Goal: Task Accomplishment & Management: Manage account settings

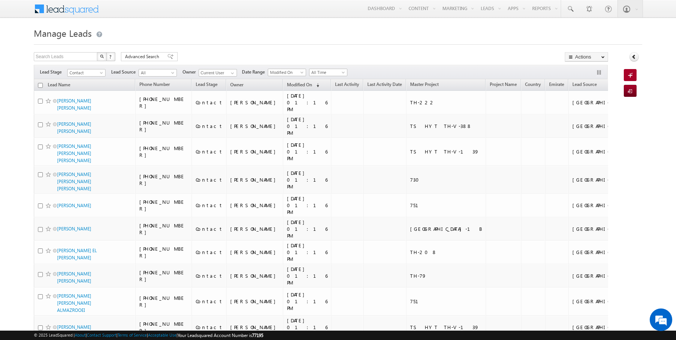
click at [0, 0] on link "Reports Home" at bounding box center [0, 0] width 0 height 0
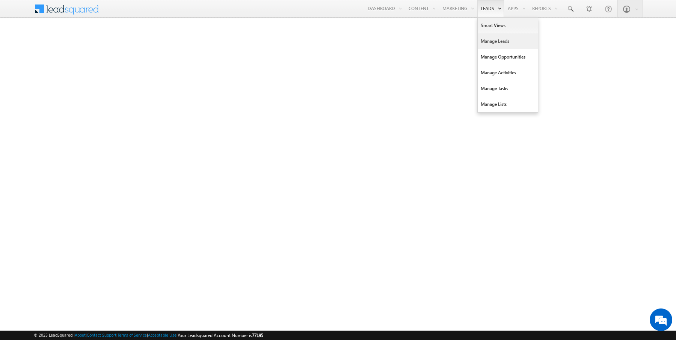
click at [493, 38] on link "Manage Leads" at bounding box center [508, 41] width 60 height 16
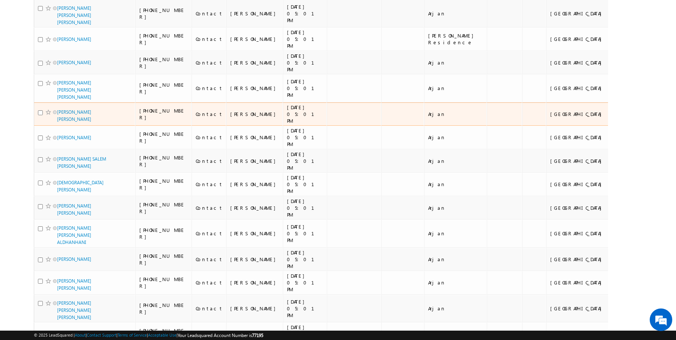
scroll to position [3649, 0]
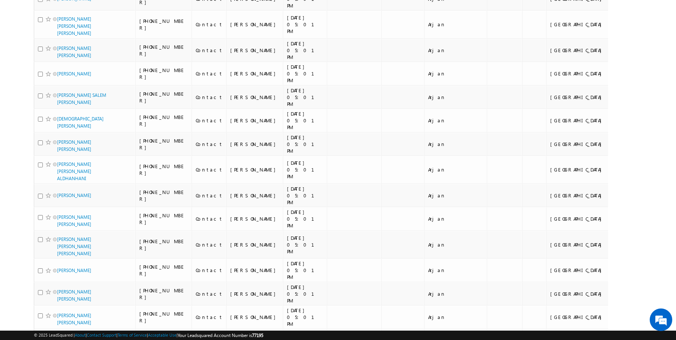
click at [57, 318] on li "50" at bounding box center [60, 319] width 18 height 8
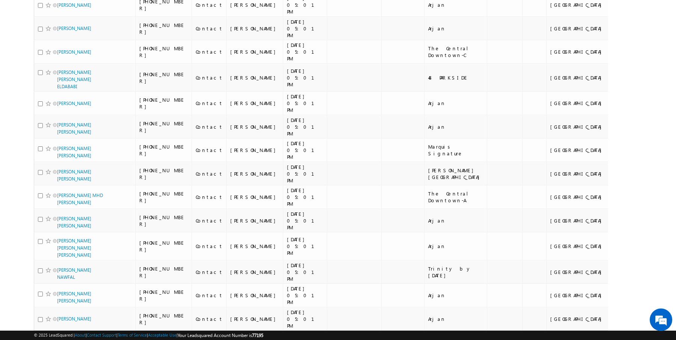
scroll to position [0, 0]
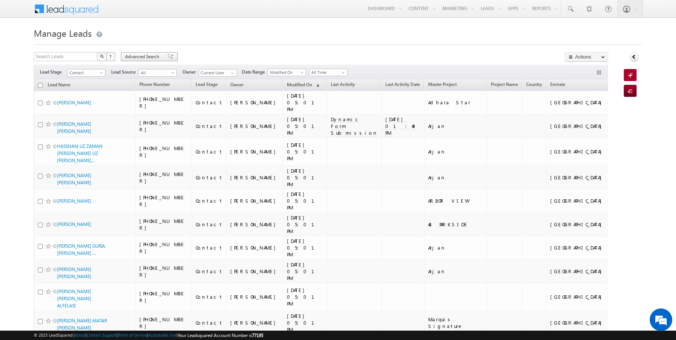
click at [145, 56] on span "Advanced Search" at bounding box center [143, 56] width 36 height 7
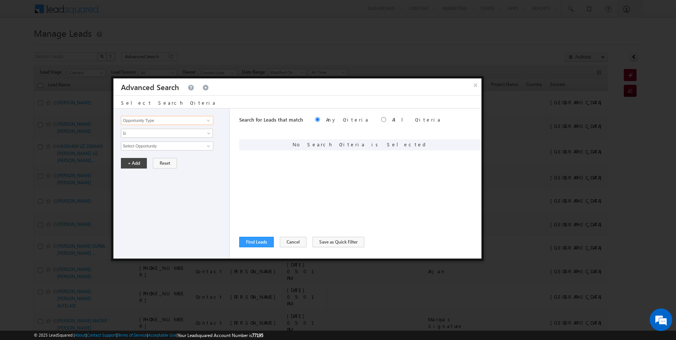
click at [162, 122] on input "Opportunity Type" at bounding box center [167, 120] width 92 height 9
type input "l"
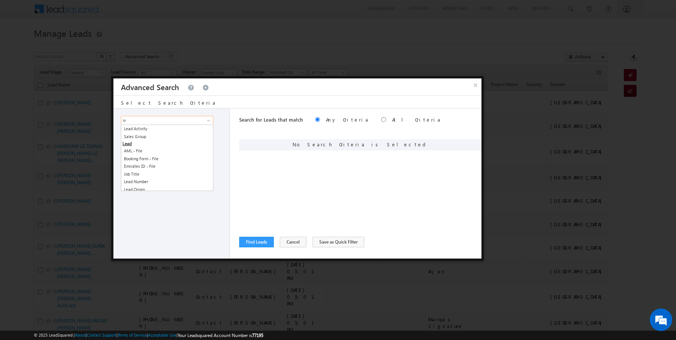
type input "l"
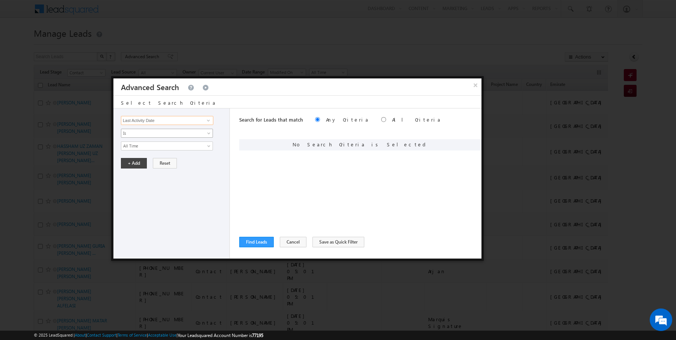
type input "Last Activity Date"
click at [156, 135] on span "Is" at bounding box center [162, 133] width 82 height 7
click at [139, 151] on link "Before" at bounding box center [167, 148] width 92 height 7
click at [130, 162] on button "+ Add" at bounding box center [134, 163] width 26 height 11
click at [173, 118] on input "Opportunity Type" at bounding box center [167, 120] width 92 height 9
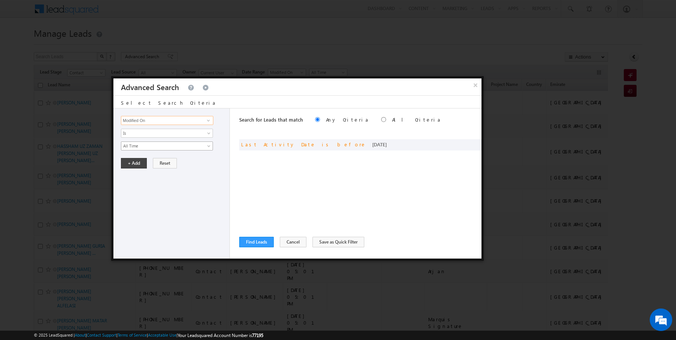
type input "Modified On"
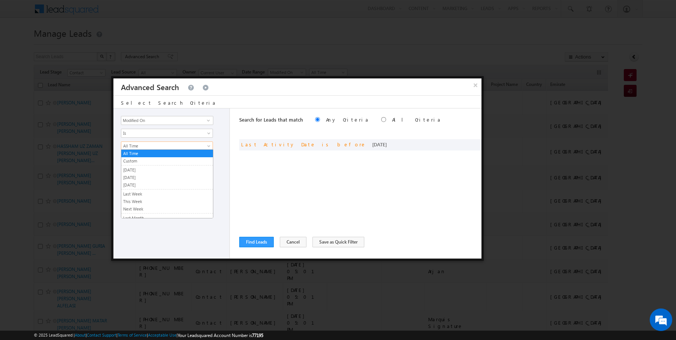
click at [140, 146] on span "All Time" at bounding box center [162, 146] width 82 height 7
click at [136, 174] on link "[DATE]" at bounding box center [167, 177] width 92 height 7
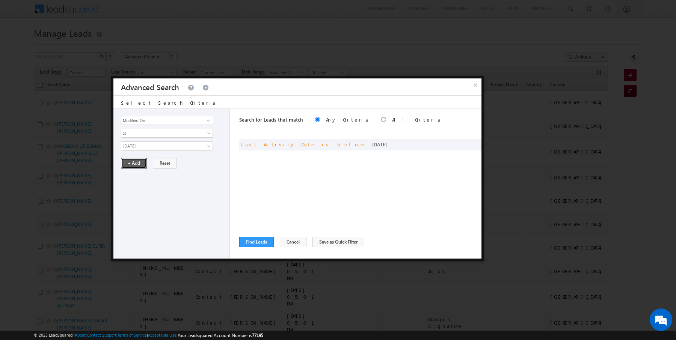
click at [137, 162] on button "+ Add" at bounding box center [134, 163] width 26 height 11
click at [392, 117] on label "All Criteria" at bounding box center [416, 119] width 49 height 6
radio input "true"
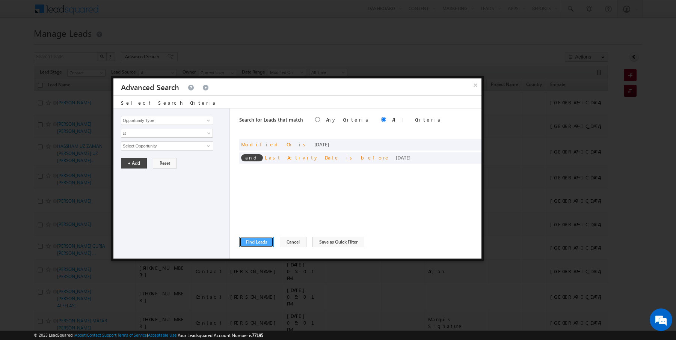
click at [258, 237] on button "Find Leads" at bounding box center [256, 242] width 35 height 11
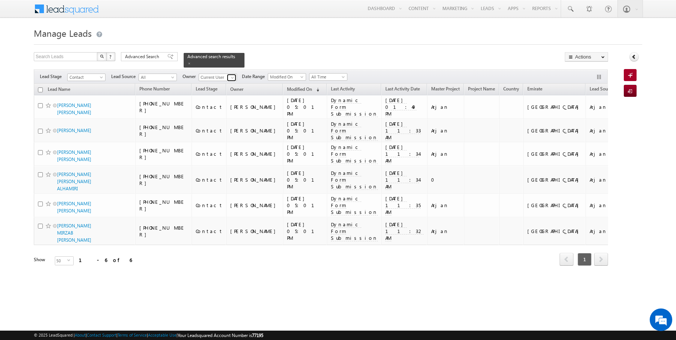
click at [230, 75] on span at bounding box center [233, 78] width 6 height 6
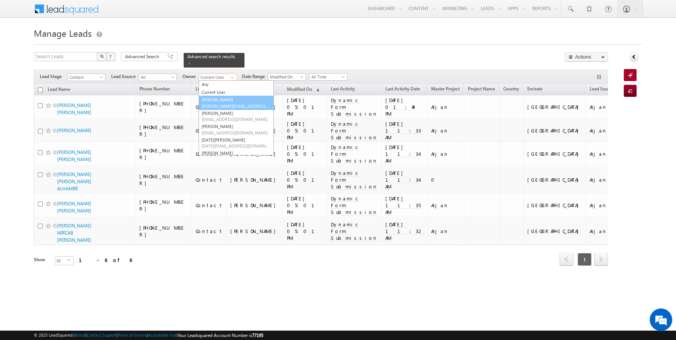
click at [220, 101] on link "AmanSingh Yadav amansingh.yadav@indglobal.ae" at bounding box center [236, 103] width 75 height 14
type input "AmanSingh Yadav"
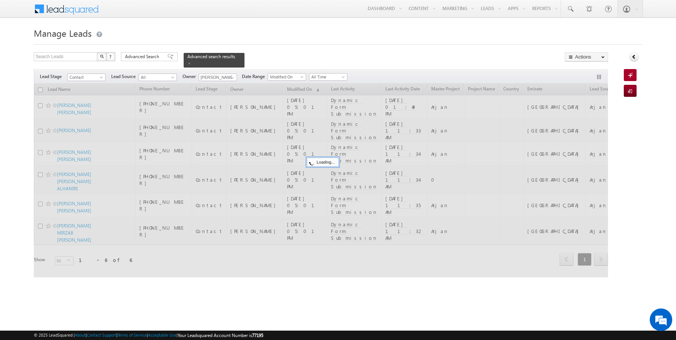
click at [309, 22] on body "Menu Rajender Rautela rajen der.r autel a@ind globa l.ae obal." at bounding box center [338, 143] width 676 height 287
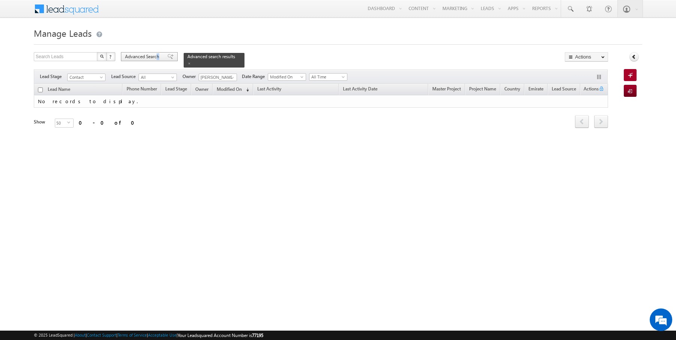
click at [157, 54] on span "Advanced Search" at bounding box center [143, 56] width 36 height 7
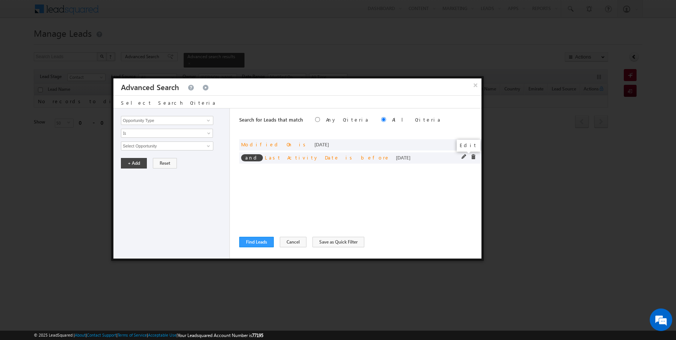
click at [464, 156] on span at bounding box center [464, 156] width 5 height 5
click at [180, 118] on input "Last Activity Date" at bounding box center [167, 120] width 92 height 9
type input "Lead Activity"
click at [165, 133] on span "Is" at bounding box center [162, 133] width 82 height 7
click at [145, 148] on link "Is Not" at bounding box center [167, 148] width 92 height 7
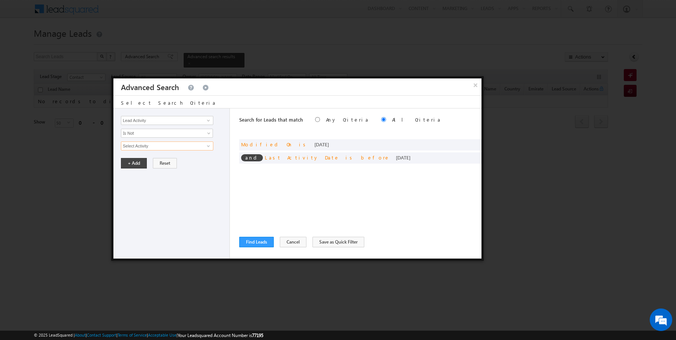
click at [160, 142] on input "Select Activity" at bounding box center [167, 146] width 92 height 9
type input "Outbound Phone Call Activity"
click at [135, 177] on button "+ Add" at bounding box center [134, 176] width 26 height 11
click at [251, 238] on button "Find Leads" at bounding box center [256, 242] width 35 height 11
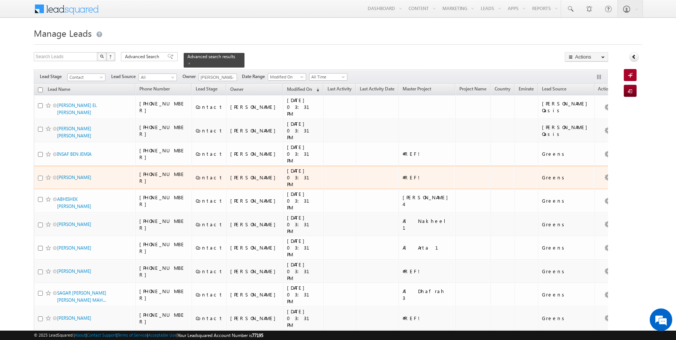
scroll to position [32, 0]
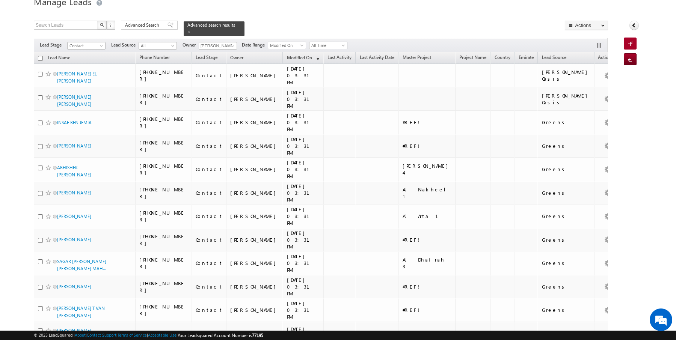
click at [42, 59] on th "Lead Name" at bounding box center [84, 58] width 101 height 12
click at [40, 57] on input "checkbox" at bounding box center [40, 58] width 5 height 5
checkbox input "true"
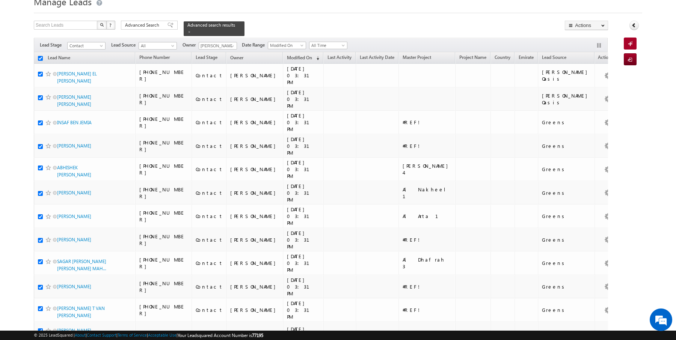
checkbox input "true"
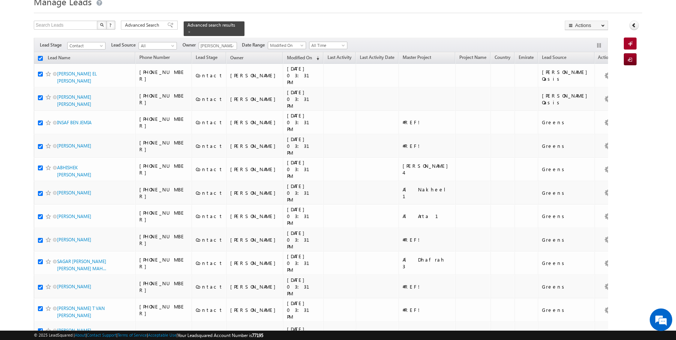
checkbox input "true"
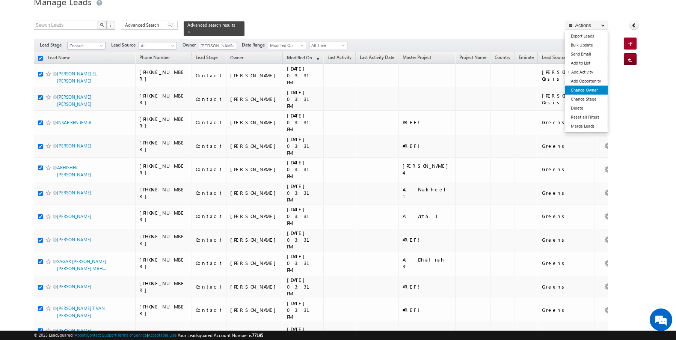
click at [584, 89] on link "Change Owner" at bounding box center [586, 90] width 42 height 9
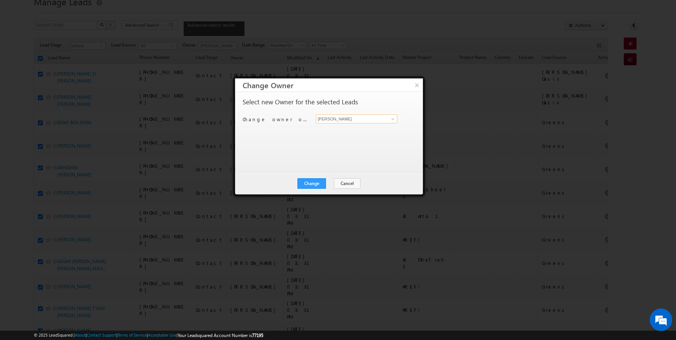
click at [360, 122] on input "[PERSON_NAME]" at bounding box center [357, 119] width 82 height 9
type input "AmanSingh Yadav"
click at [317, 181] on button "Change" at bounding box center [311, 183] width 29 height 11
click at [334, 185] on button "Close" at bounding box center [330, 183] width 24 height 11
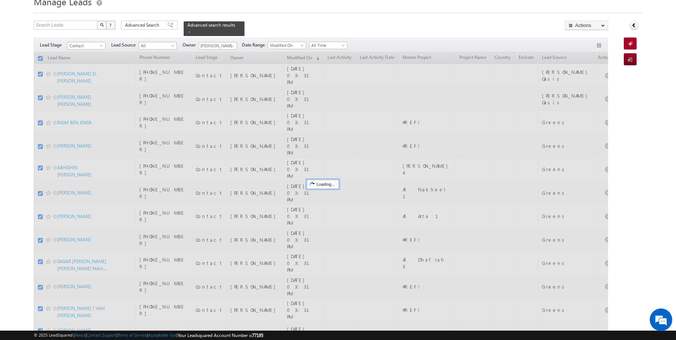
checkbox input "false"
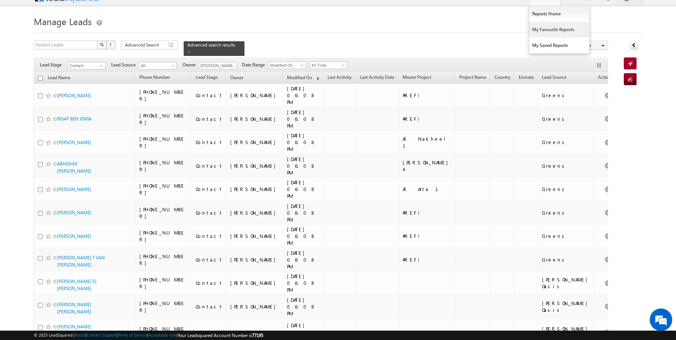
scroll to position [0, 0]
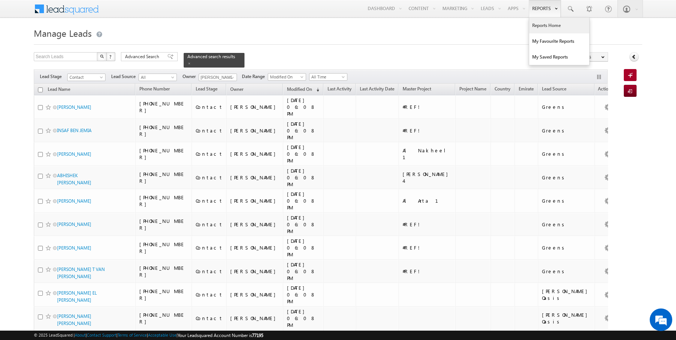
click at [553, 26] on link "Reports Home" at bounding box center [559, 26] width 60 height 16
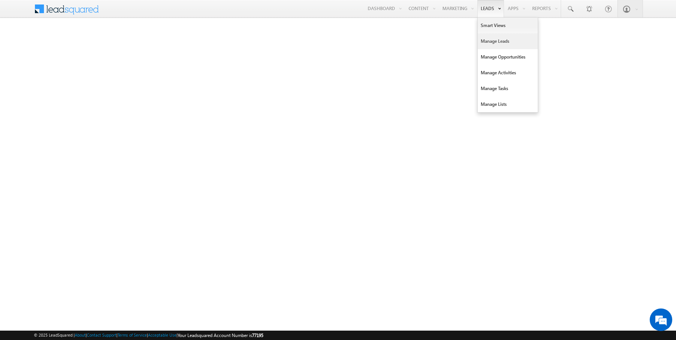
click at [497, 43] on link "Manage Leads" at bounding box center [508, 41] width 60 height 16
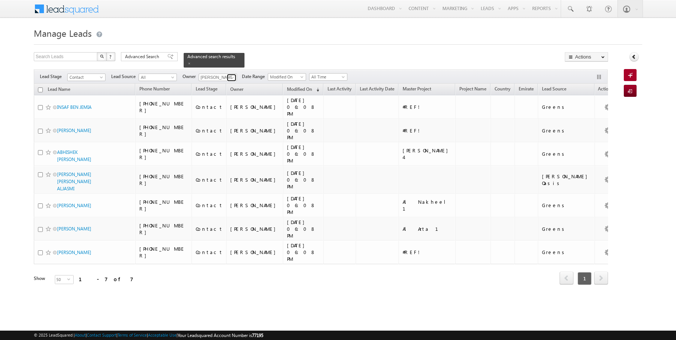
click at [230, 77] on span at bounding box center [233, 78] width 6 height 6
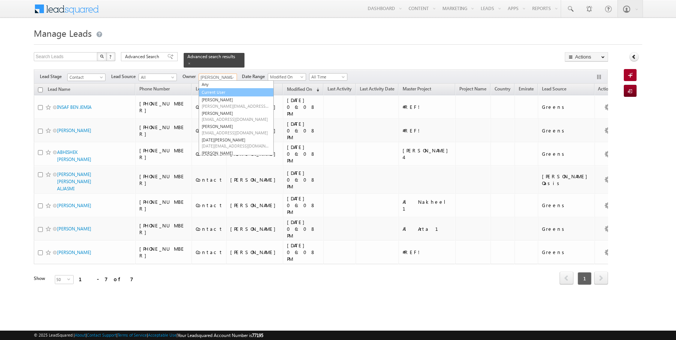
click at [215, 89] on link "Current User" at bounding box center [236, 92] width 75 height 9
type input "Current User"
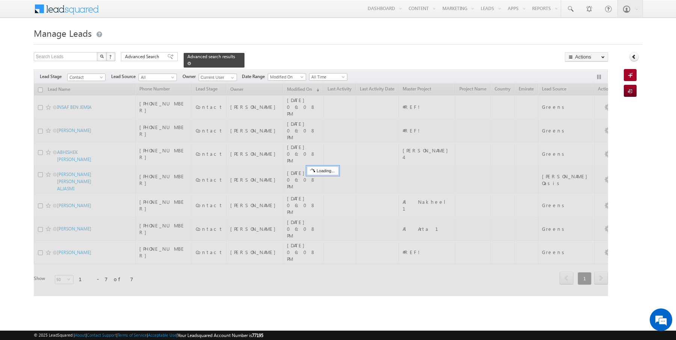
click at [187, 63] on span at bounding box center [189, 64] width 4 height 4
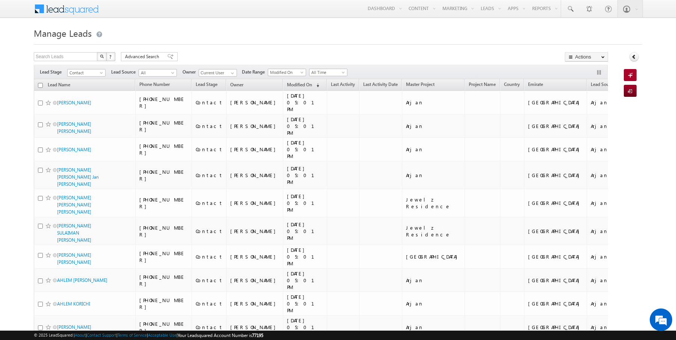
click at [42, 85] on th "Lead Name" at bounding box center [84, 85] width 101 height 12
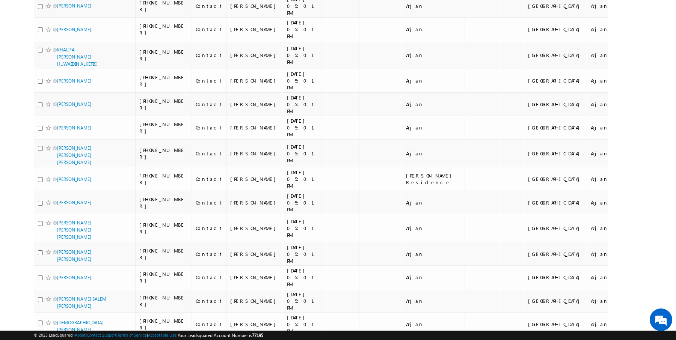
scroll to position [770, 0]
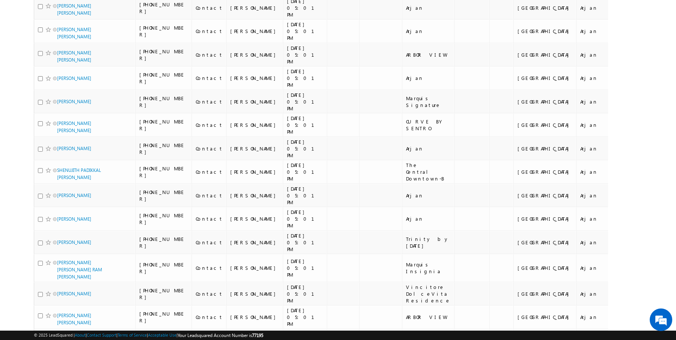
scroll to position [0, 0]
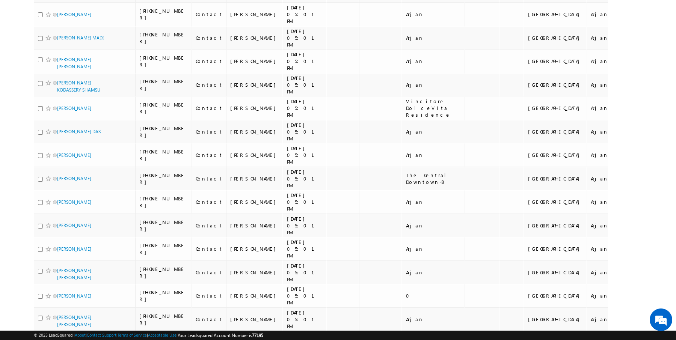
scroll to position [770, 0]
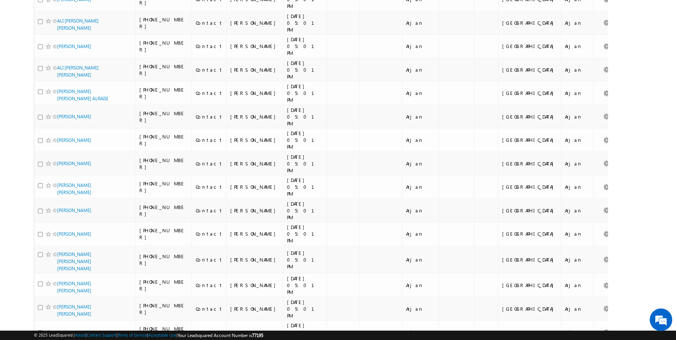
scroll to position [799, 0]
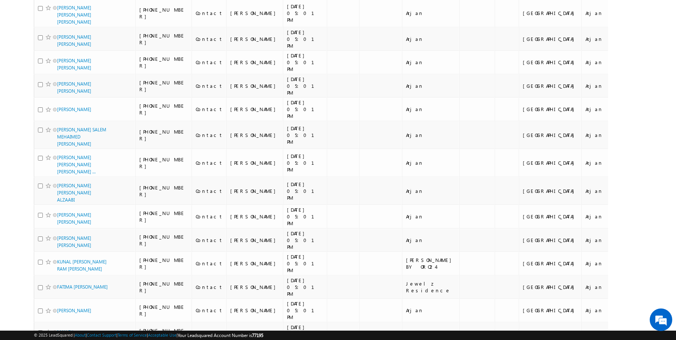
scroll to position [789, 0]
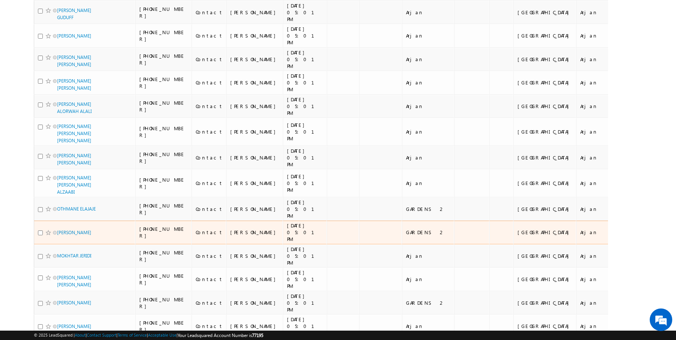
scroll to position [740, 0]
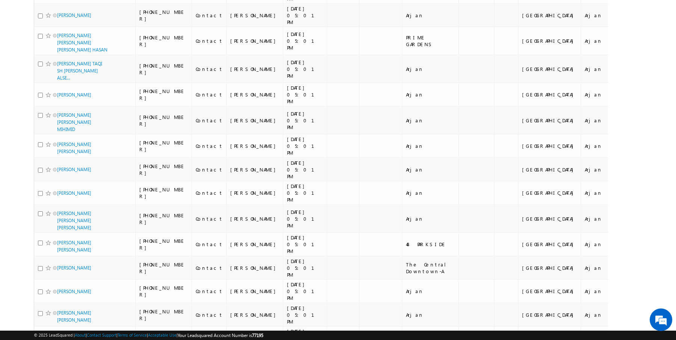
scroll to position [791, 0]
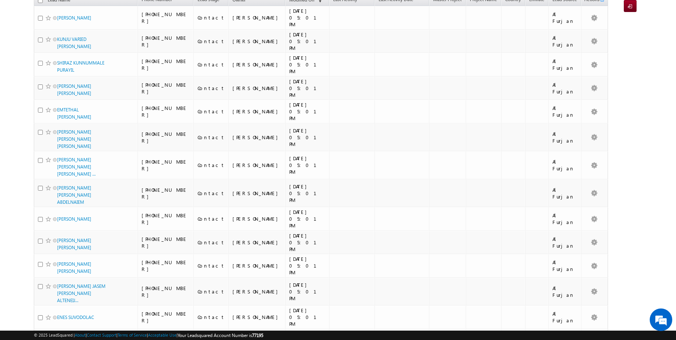
scroll to position [0, 0]
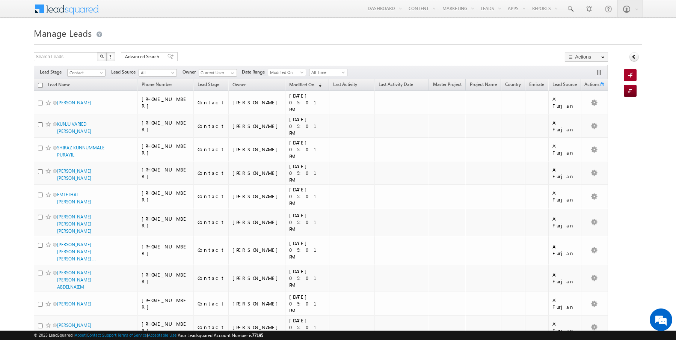
click at [41, 84] on input "checkbox" at bounding box center [40, 85] width 5 height 5
checkbox input "true"
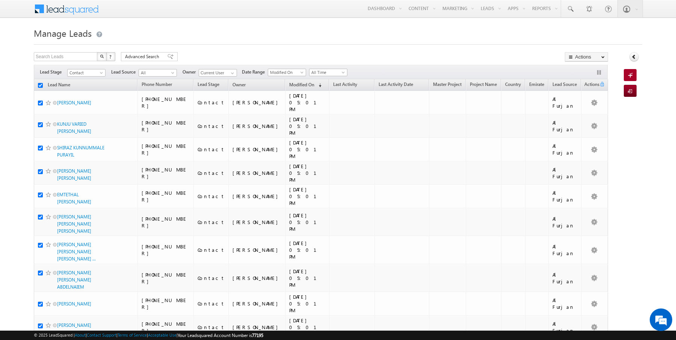
checkbox input "true"
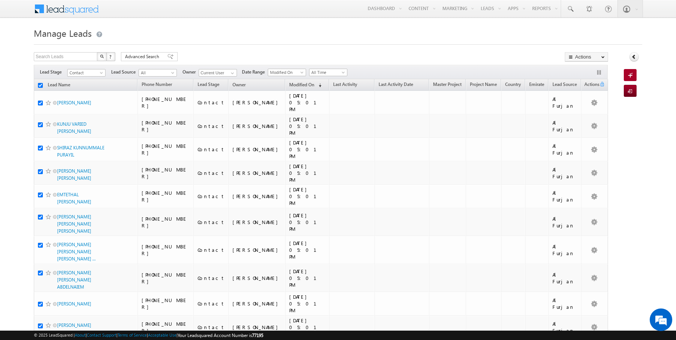
checkbox input "true"
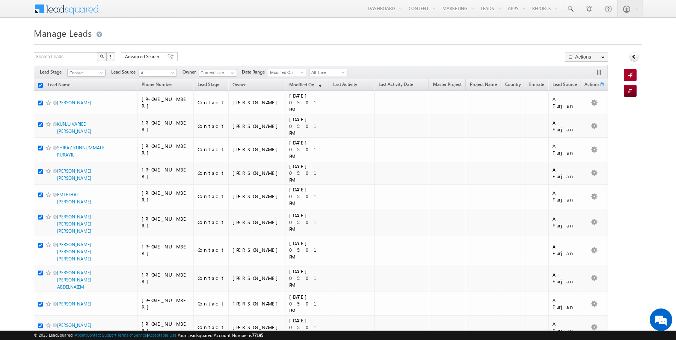
checkbox input "true"
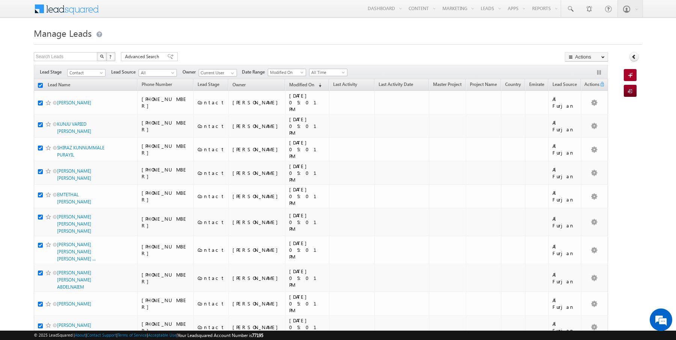
checkbox input "true"
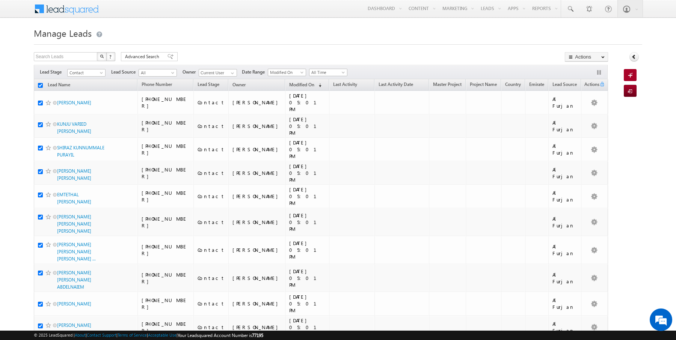
checkbox input "true"
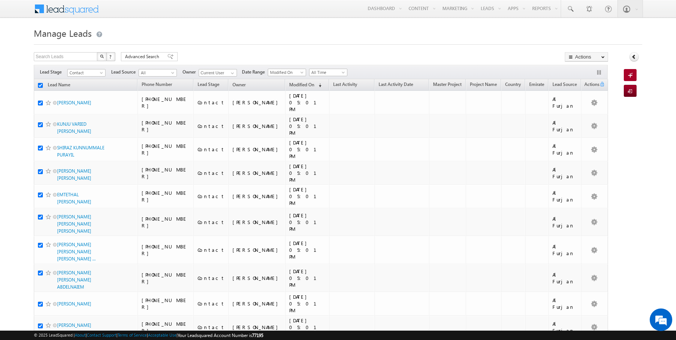
checkbox input "true"
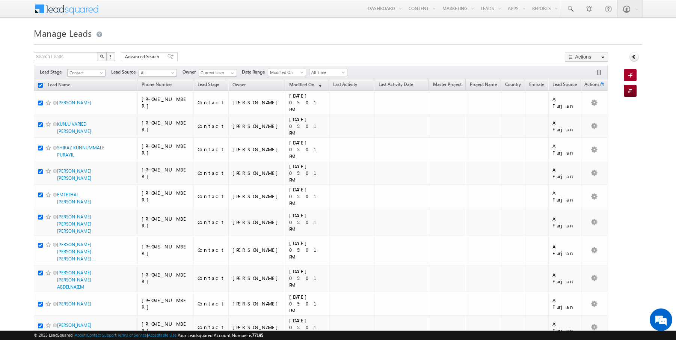
checkbox input "true"
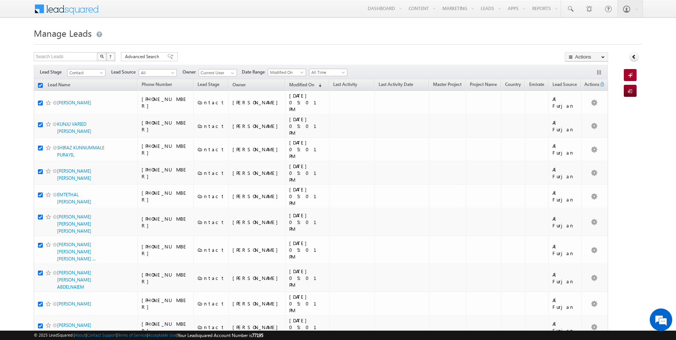
checkbox input "true"
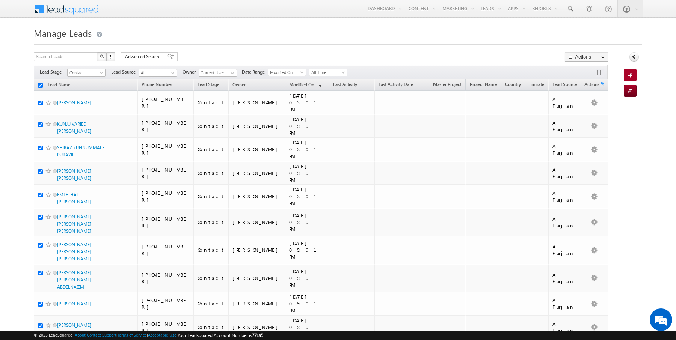
checkbox input "true"
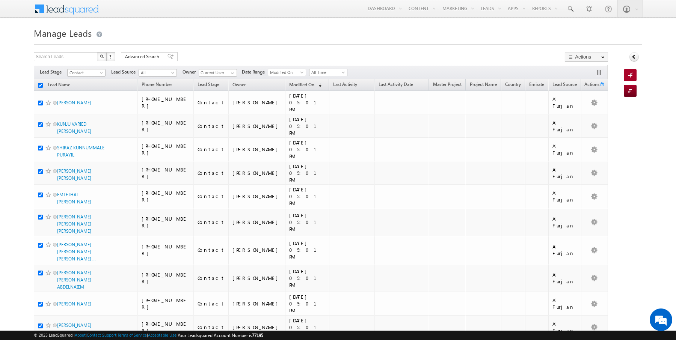
checkbox input "true"
click at [584, 120] on link "Change Owner" at bounding box center [586, 121] width 42 height 9
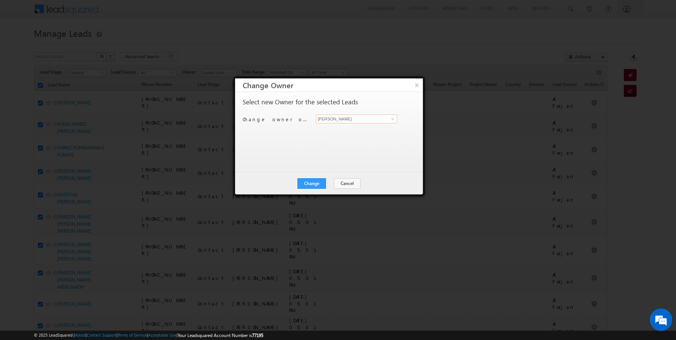
click at [343, 118] on input "[PERSON_NAME]" at bounding box center [357, 119] width 82 height 9
type input "[PERSON_NAME]"
click at [311, 184] on button "Change" at bounding box center [311, 183] width 29 height 11
click at [332, 184] on button "Close" at bounding box center [330, 183] width 24 height 11
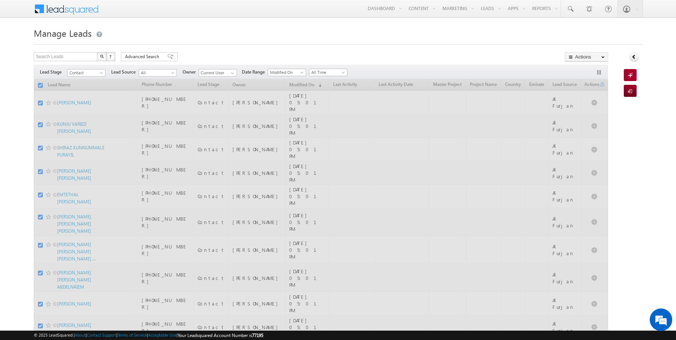
checkbox input "false"
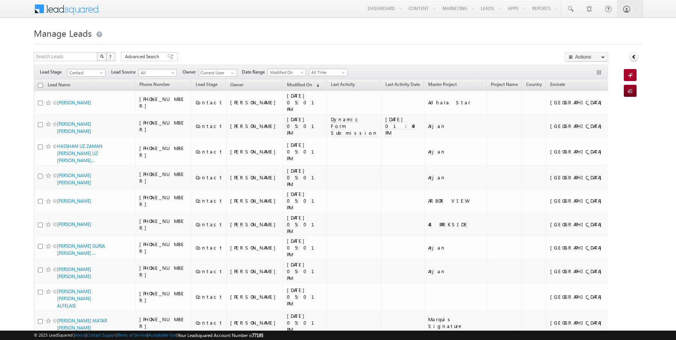
click at [40, 85] on input "checkbox" at bounding box center [40, 85] width 5 height 5
checkbox input "true"
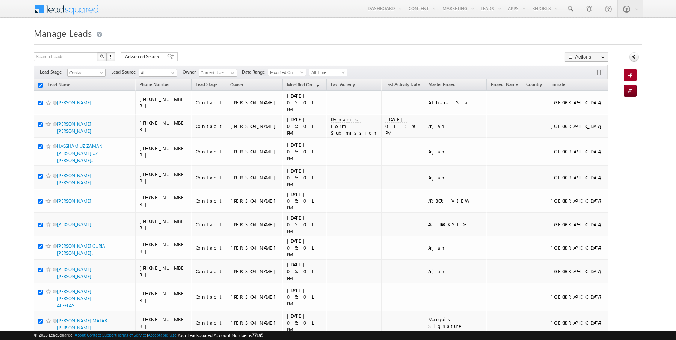
checkbox input "true"
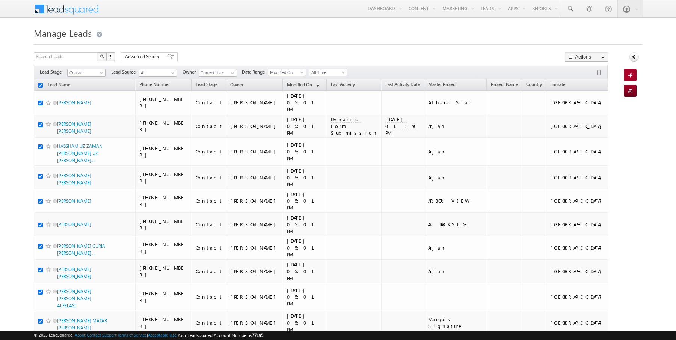
checkbox input "true"
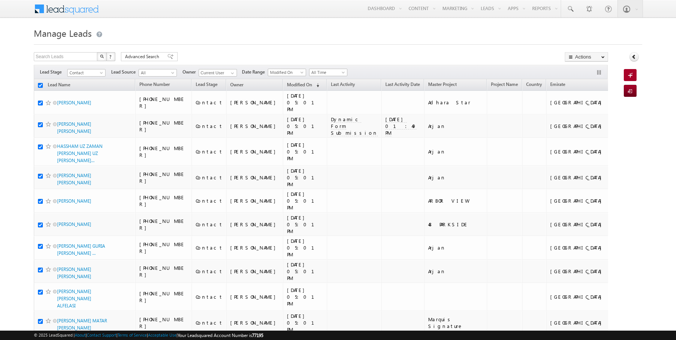
checkbox input "true"
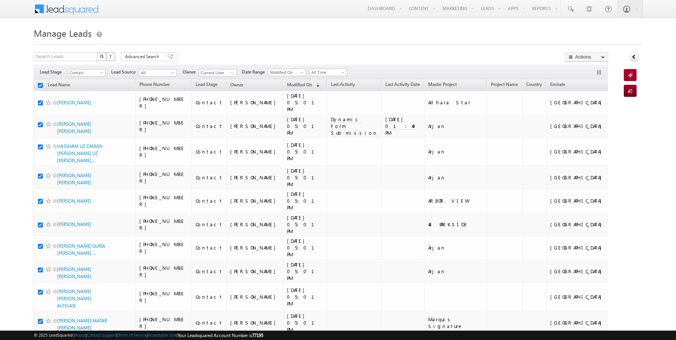
checkbox input "true"
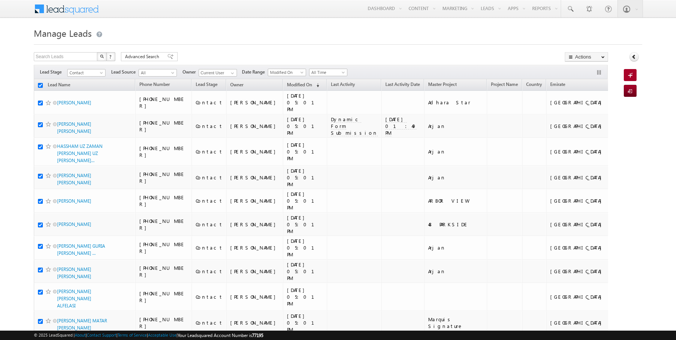
checkbox input "true"
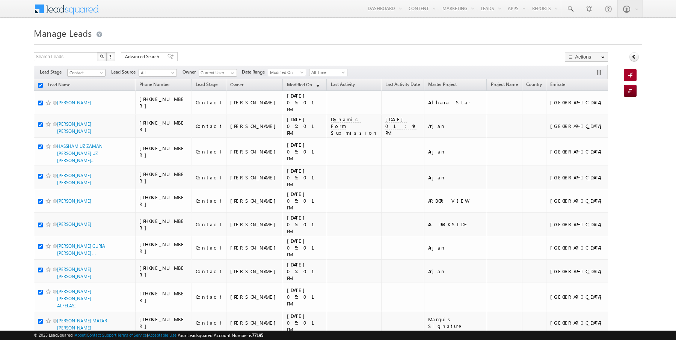
checkbox input "true"
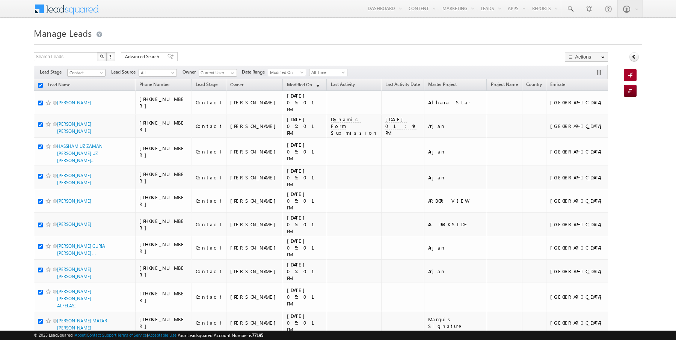
checkbox input "true"
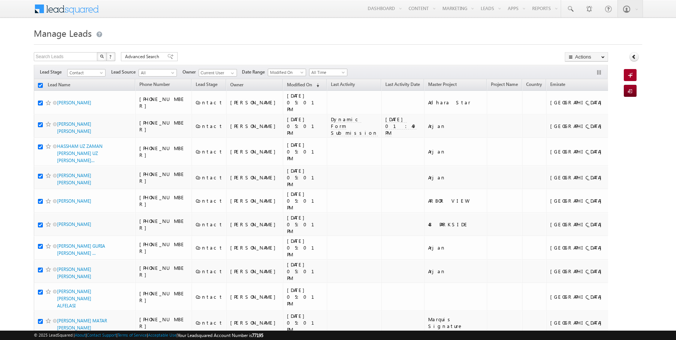
checkbox input "true"
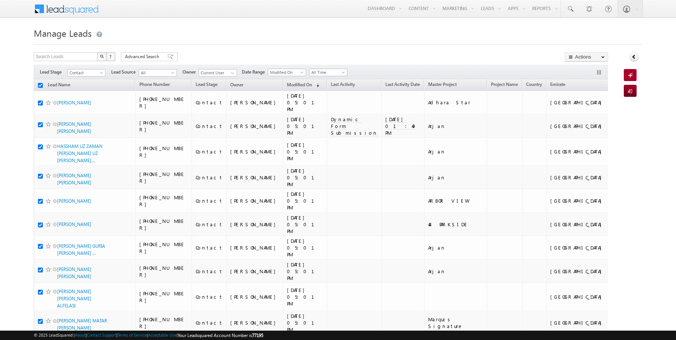
checkbox input "true"
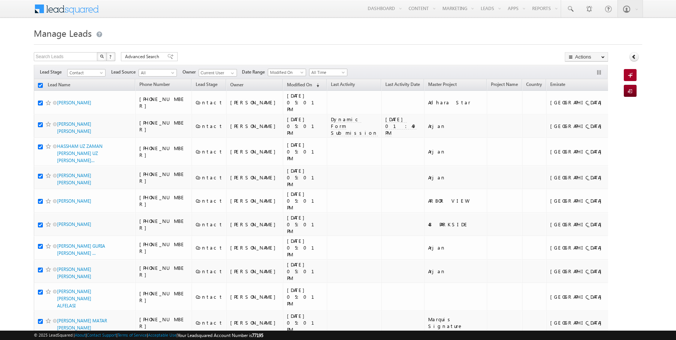
checkbox input "true"
click at [41, 83] on input "checkbox" at bounding box center [40, 85] width 5 height 5
checkbox input "false"
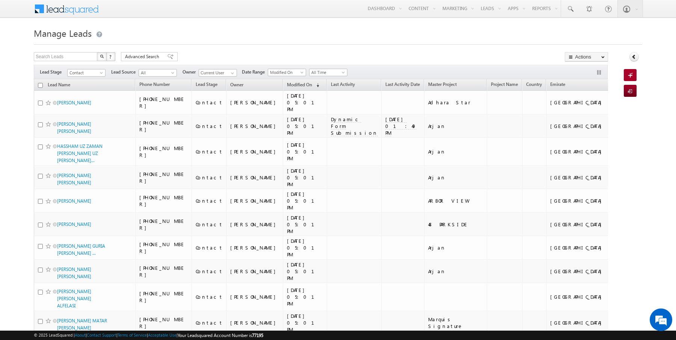
checkbox input "false"
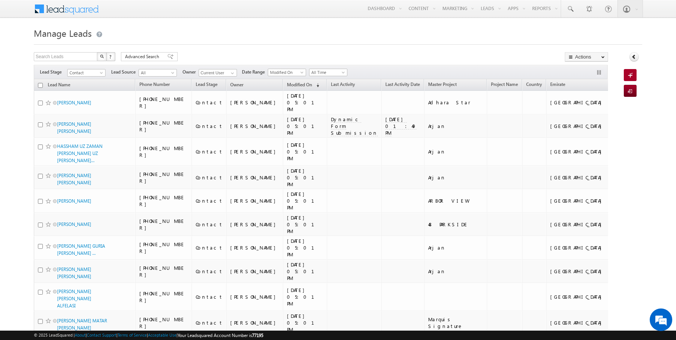
checkbox input "false"
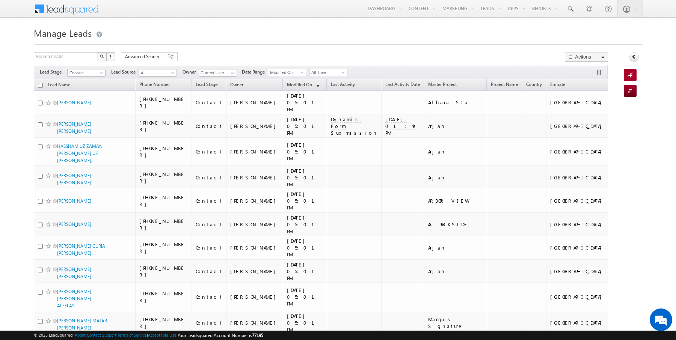
checkbox input "false"
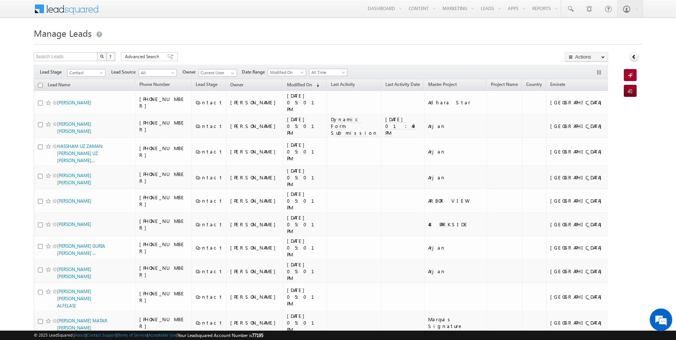
checkbox input "false"
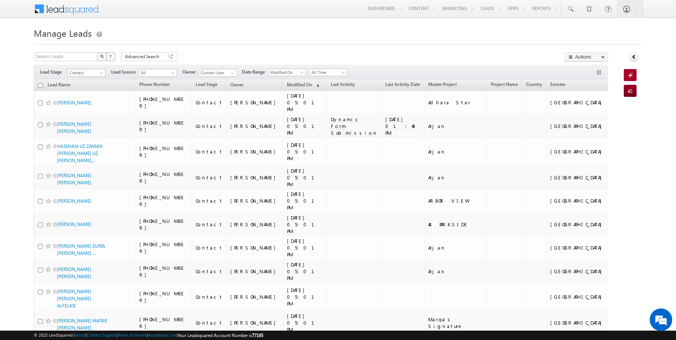
checkbox input "false"
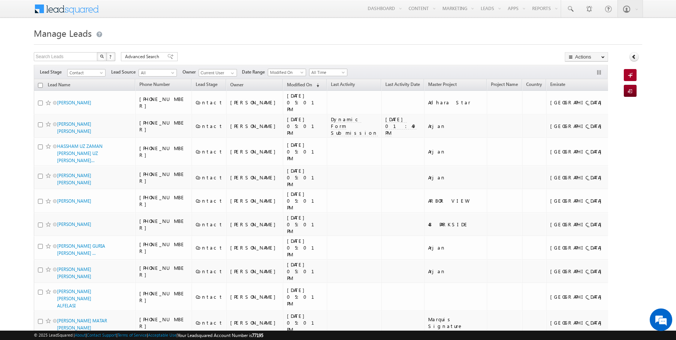
checkbox input "false"
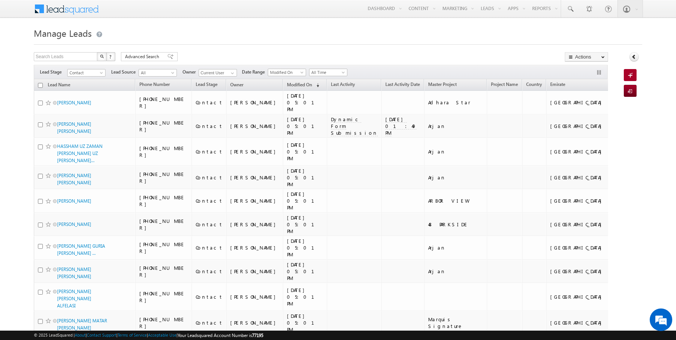
checkbox input "false"
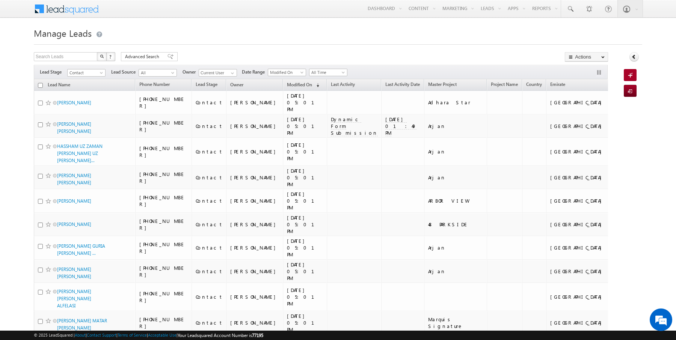
checkbox input "false"
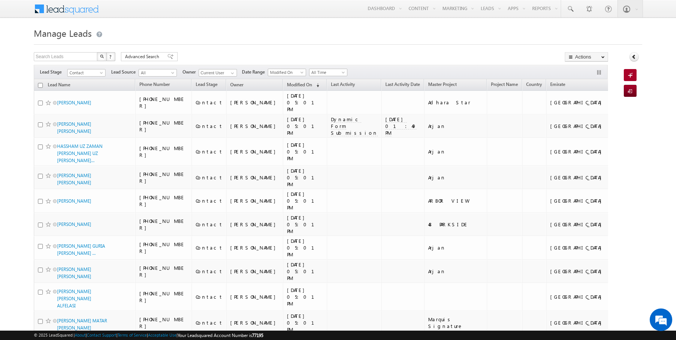
checkbox input "false"
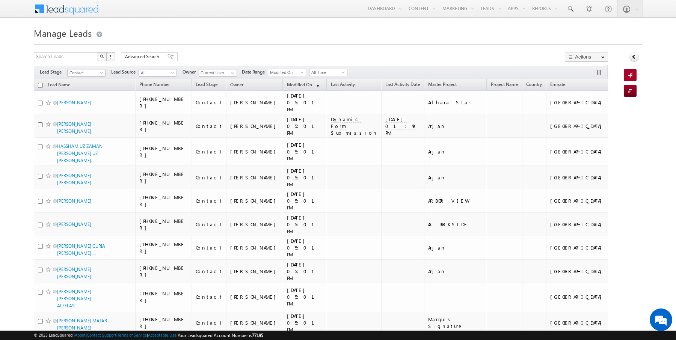
checkbox input "false"
click at [40, 84] on input "checkbox" at bounding box center [40, 85] width 5 height 5
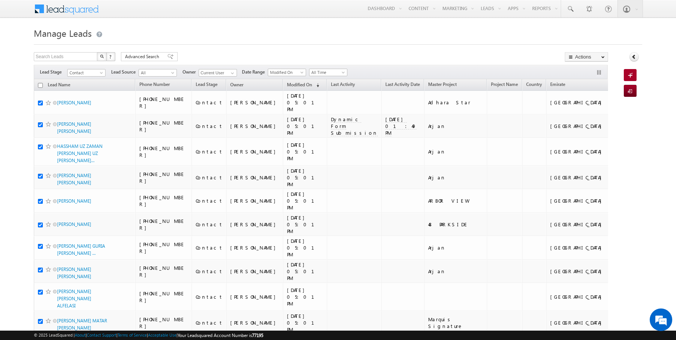
checkbox input "true"
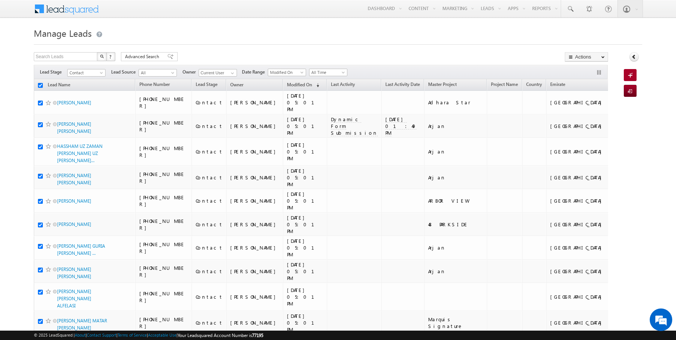
checkbox input "true"
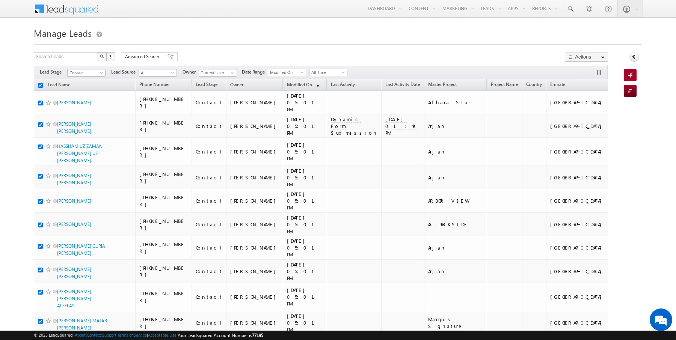
checkbox input "true"
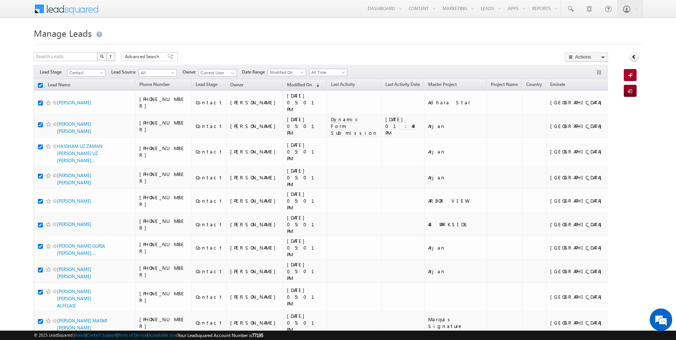
checkbox input "true"
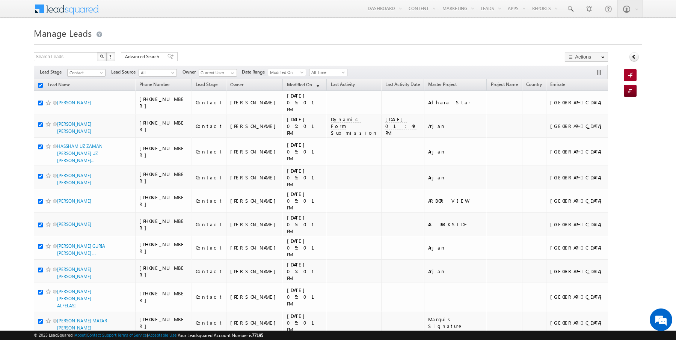
checkbox input "true"
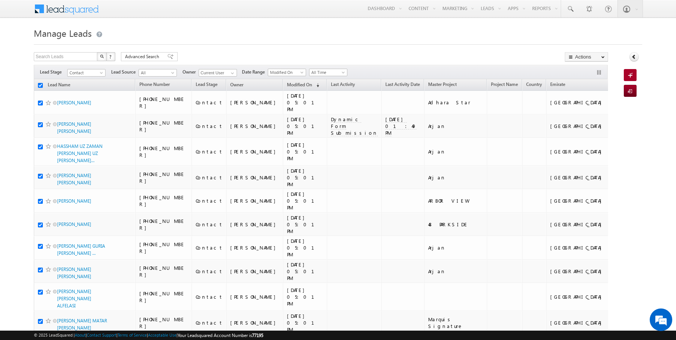
checkbox input "true"
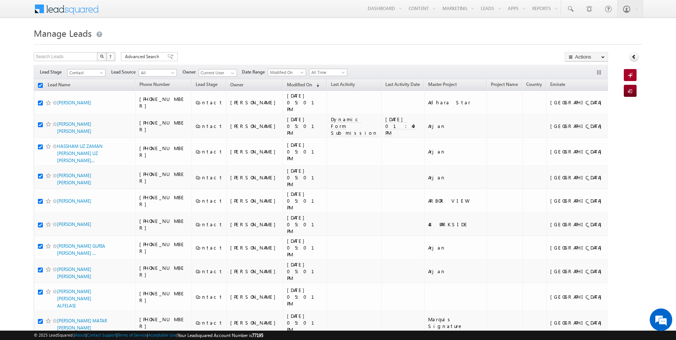
checkbox input "true"
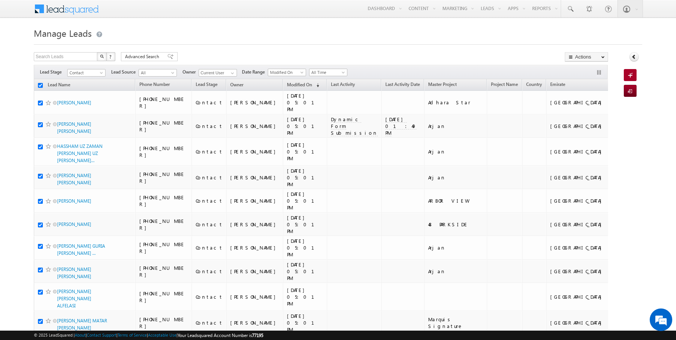
checkbox input "true"
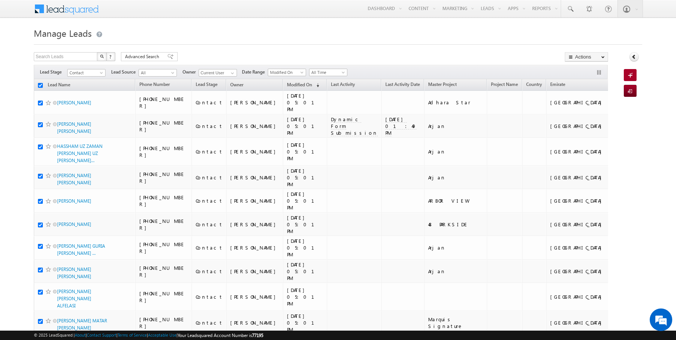
checkbox input "true"
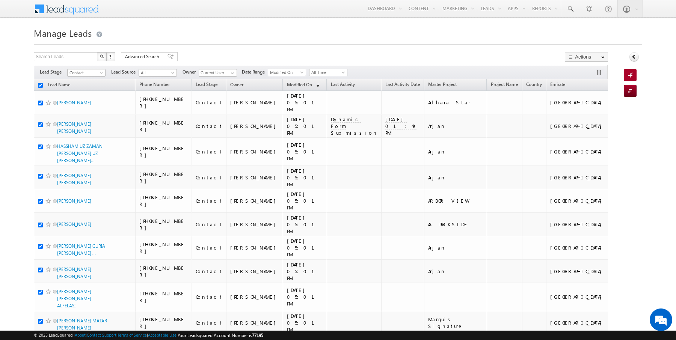
checkbox input "true"
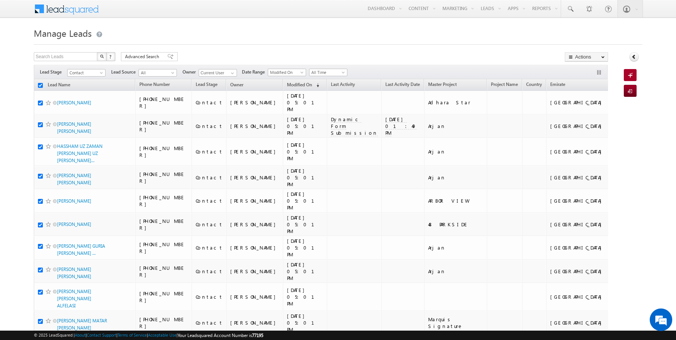
checkbox input "true"
click at [587, 120] on link "Change Owner" at bounding box center [586, 121] width 42 height 9
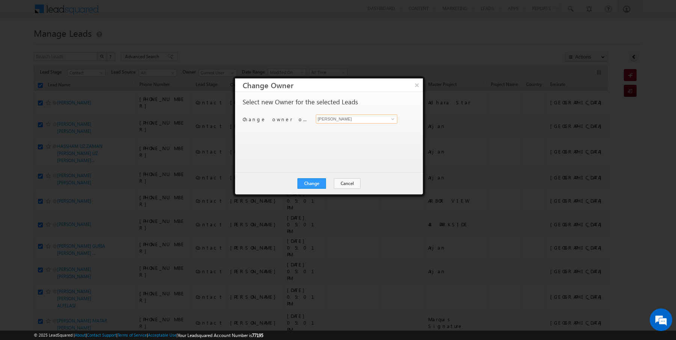
click at [316, 116] on input "[PERSON_NAME]" at bounding box center [357, 119] width 82 height 9
type input "AmanSingh Yadav"
click at [316, 184] on button "Change" at bounding box center [311, 183] width 29 height 11
click at [328, 184] on button "Close" at bounding box center [330, 183] width 24 height 11
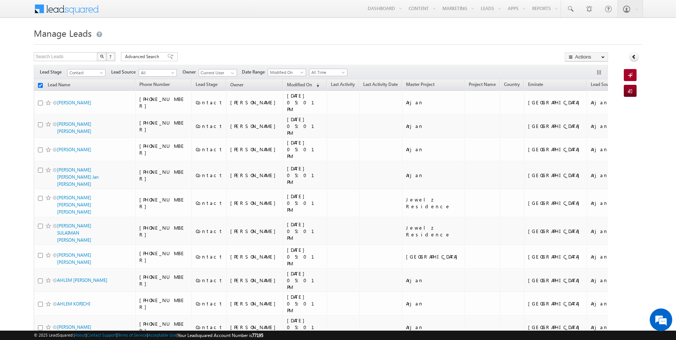
checkbox input "false"
click at [41, 84] on input "checkbox" at bounding box center [40, 85] width 5 height 5
checkbox input "true"
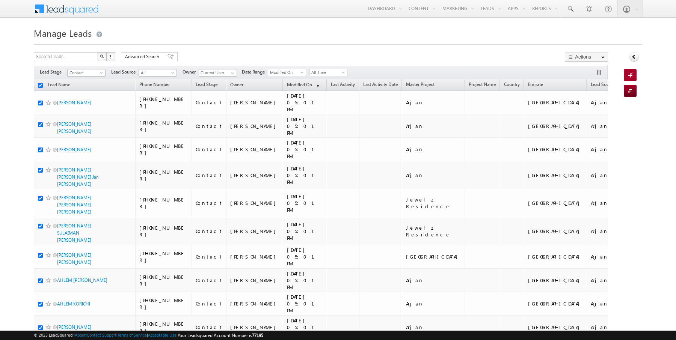
checkbox input "true"
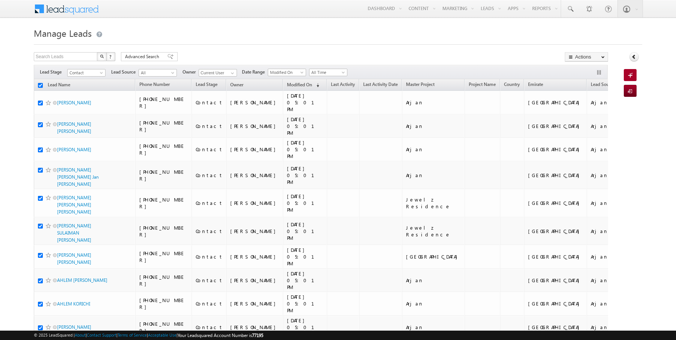
checkbox input "true"
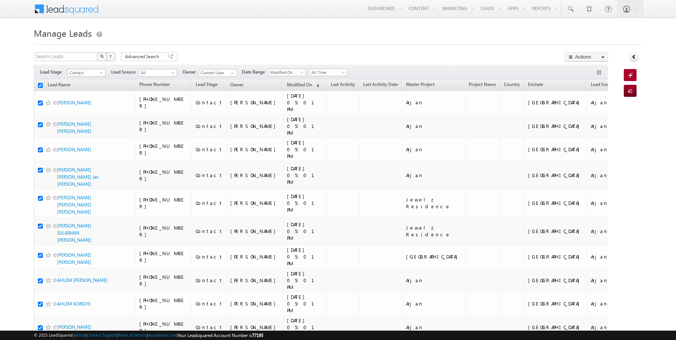
checkbox input "true"
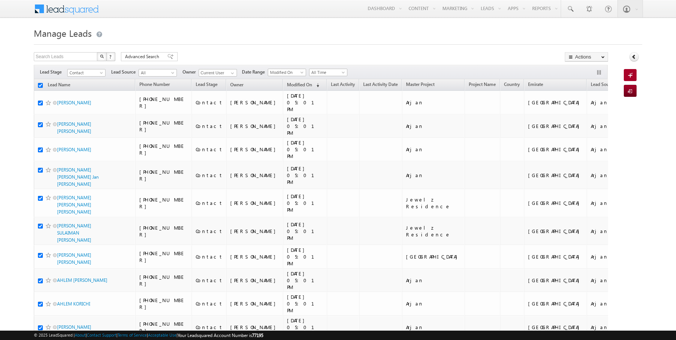
checkbox input "true"
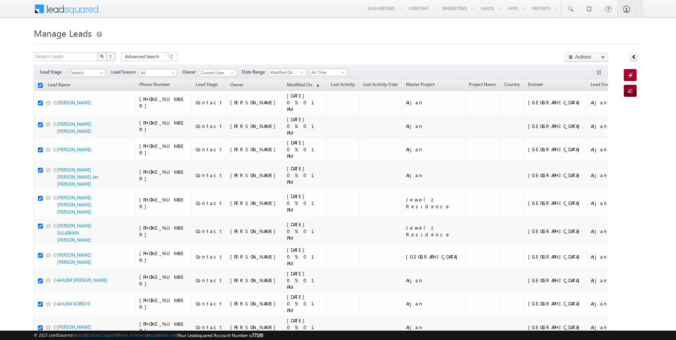
checkbox input "true"
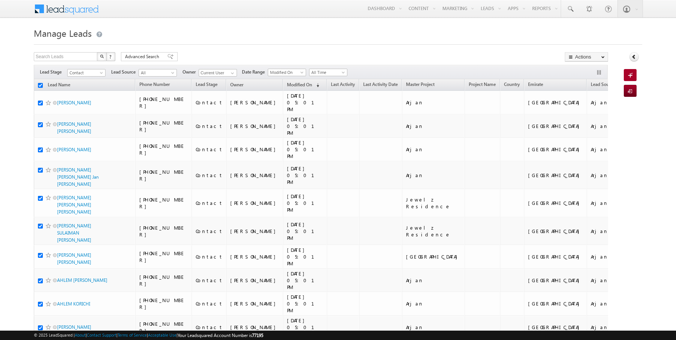
checkbox input "true"
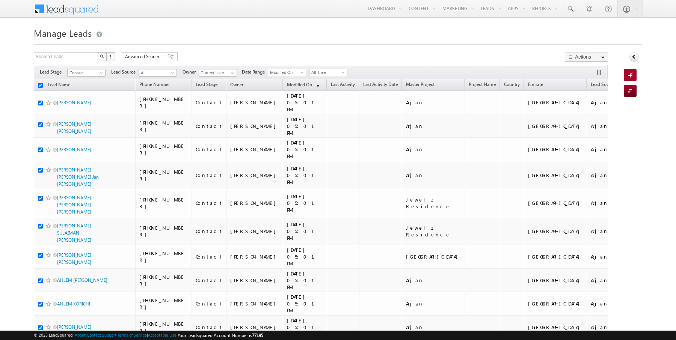
checkbox input "true"
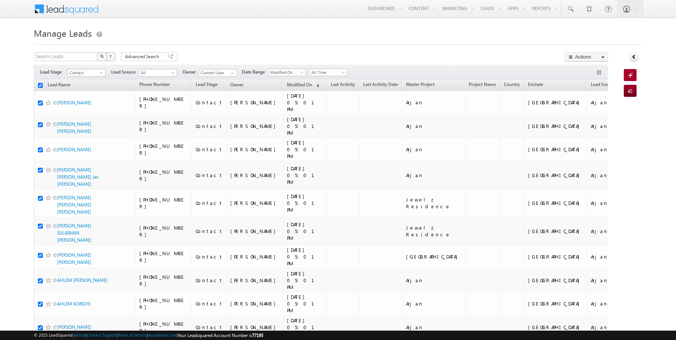
checkbox input "true"
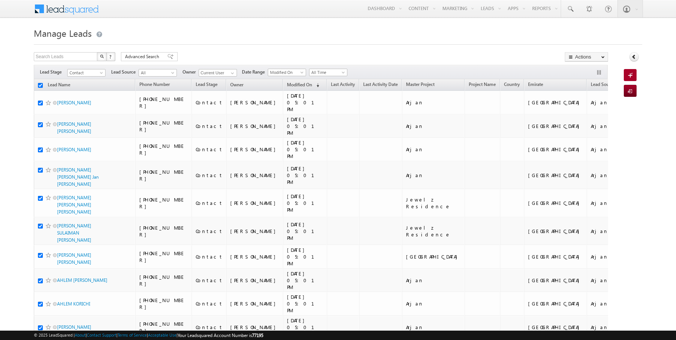
checkbox input "true"
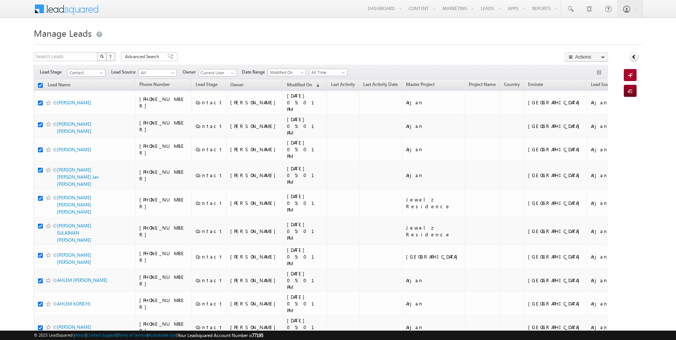
checkbox input "true"
click at [585, 123] on link "Change Owner" at bounding box center [586, 121] width 42 height 9
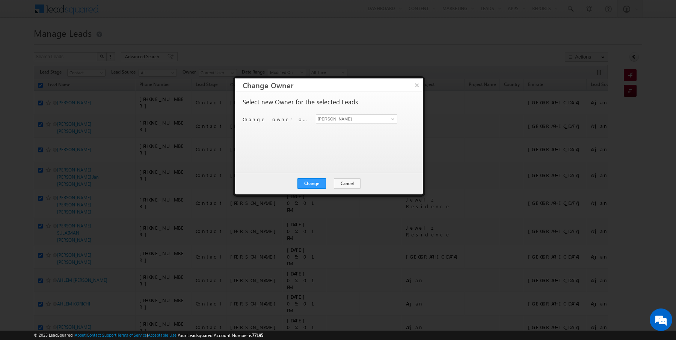
click at [343, 113] on div "Select new Owner for the selected Leads Change owner of 50 leads to [PERSON_NAM…" at bounding box center [328, 129] width 171 height 60
click at [336, 120] on input "[PERSON_NAME]" at bounding box center [357, 119] width 82 height 9
type input "[PERSON_NAME]"
click at [310, 184] on button "Change" at bounding box center [311, 183] width 29 height 11
click at [329, 184] on button "Close" at bounding box center [330, 183] width 24 height 11
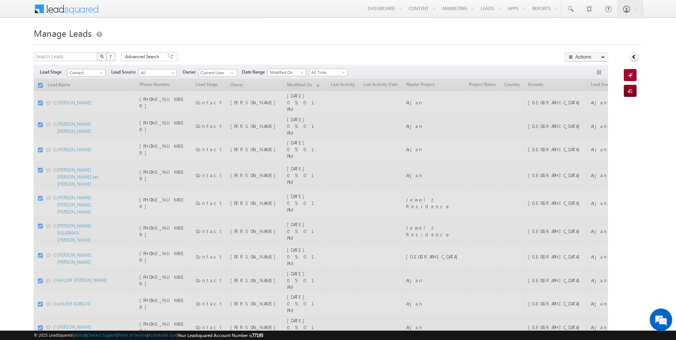
checkbox input "false"
